Goal: Task Accomplishment & Management: Manage account settings

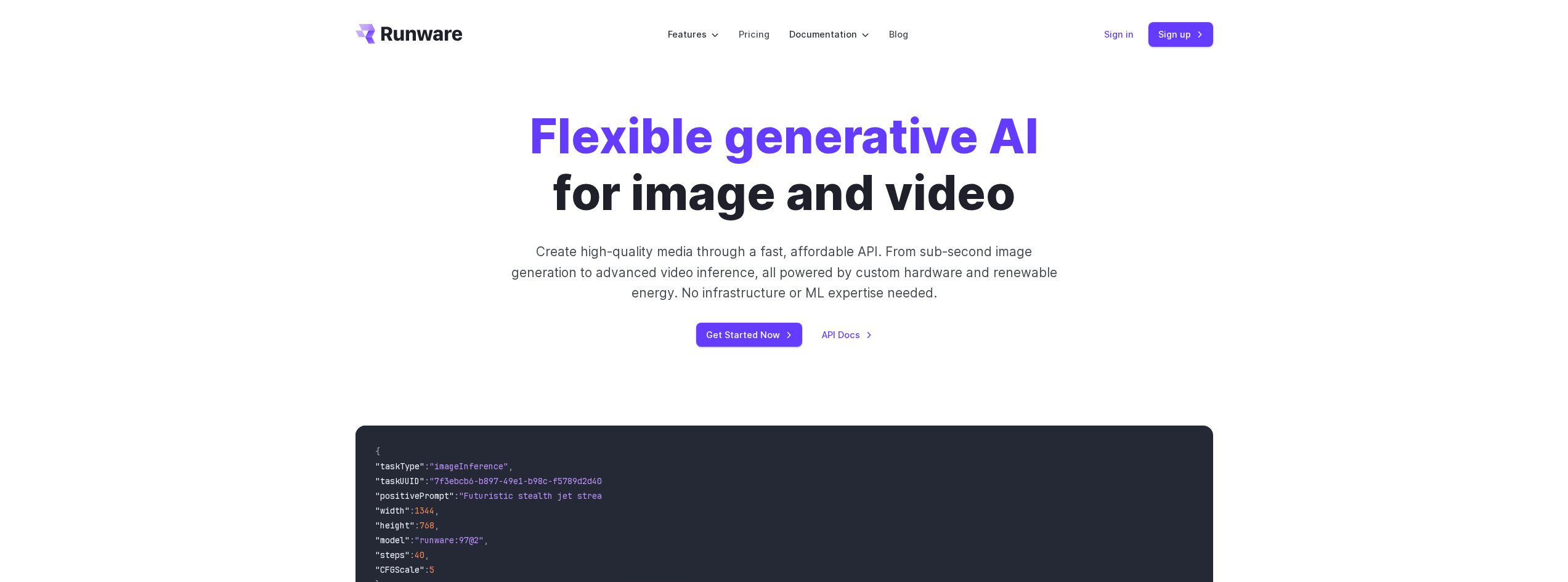
click at [1106, 33] on link "Sign in" at bounding box center [1119, 34] width 29 height 15
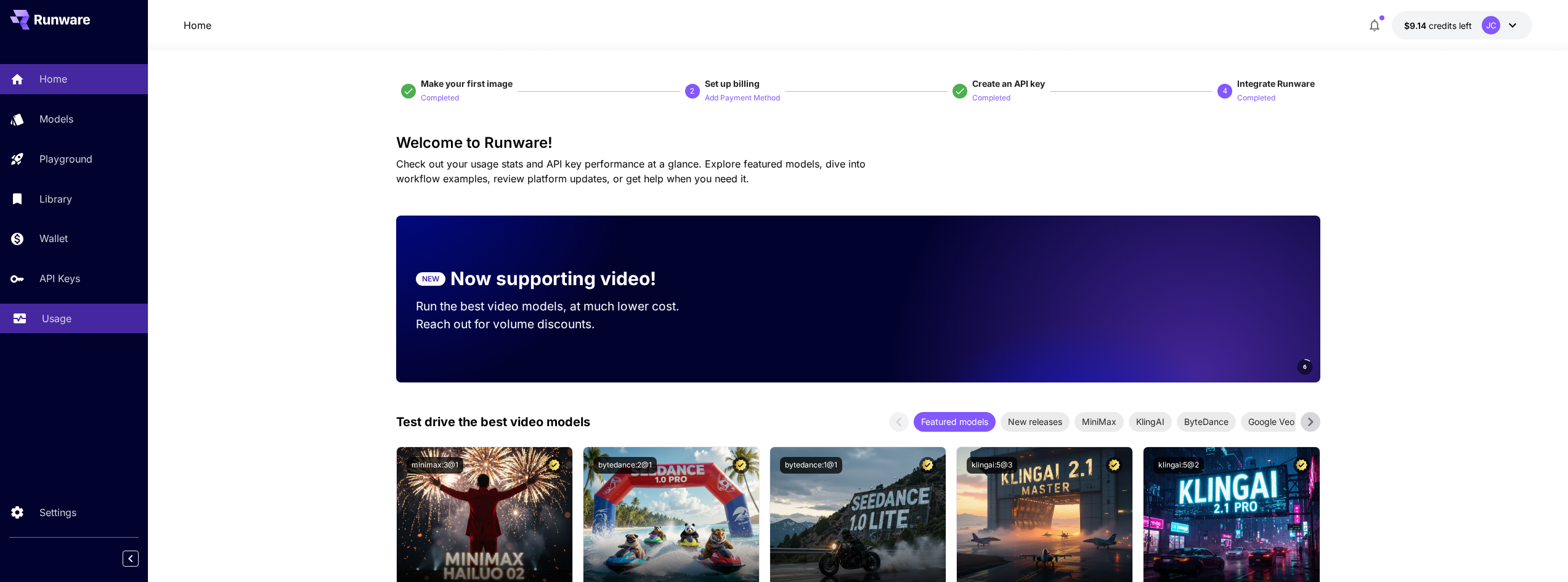
click at [65, 313] on p "Usage" at bounding box center [57, 318] width 29 height 15
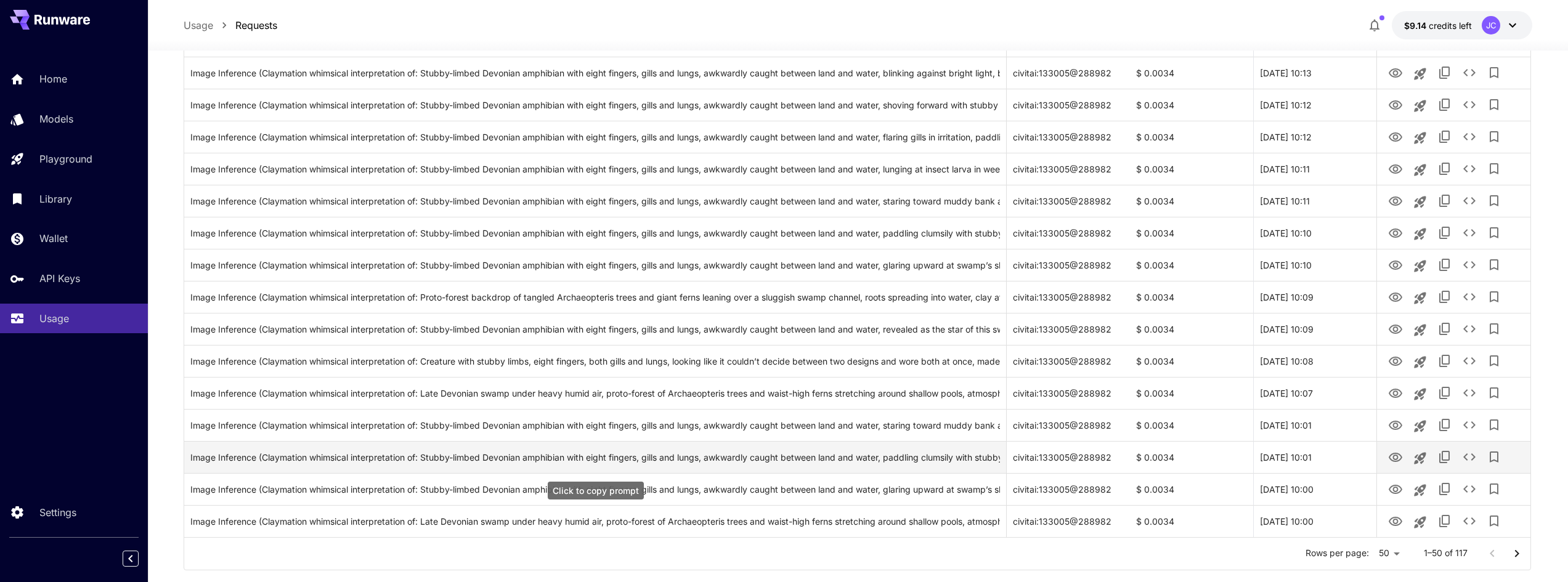
scroll to position [1331, 0]
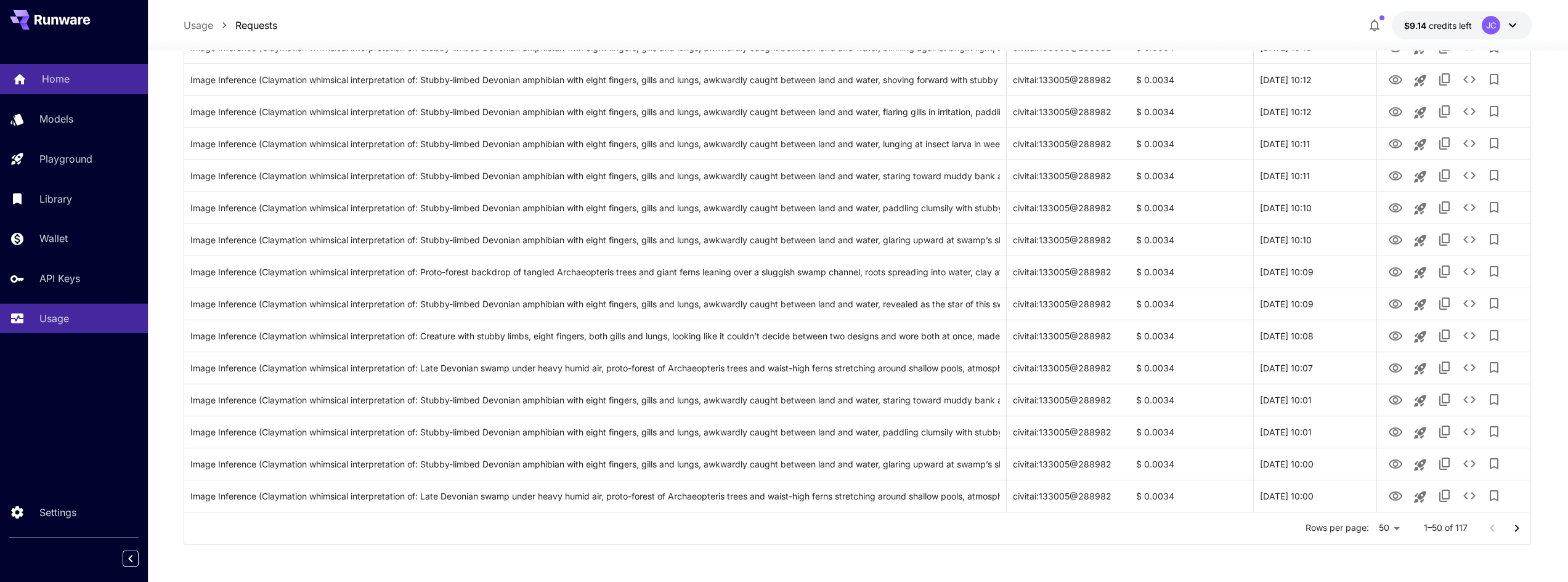
click at [36, 71] on link "Home" at bounding box center [74, 79] width 148 height 30
